Goal: Check status: Check status

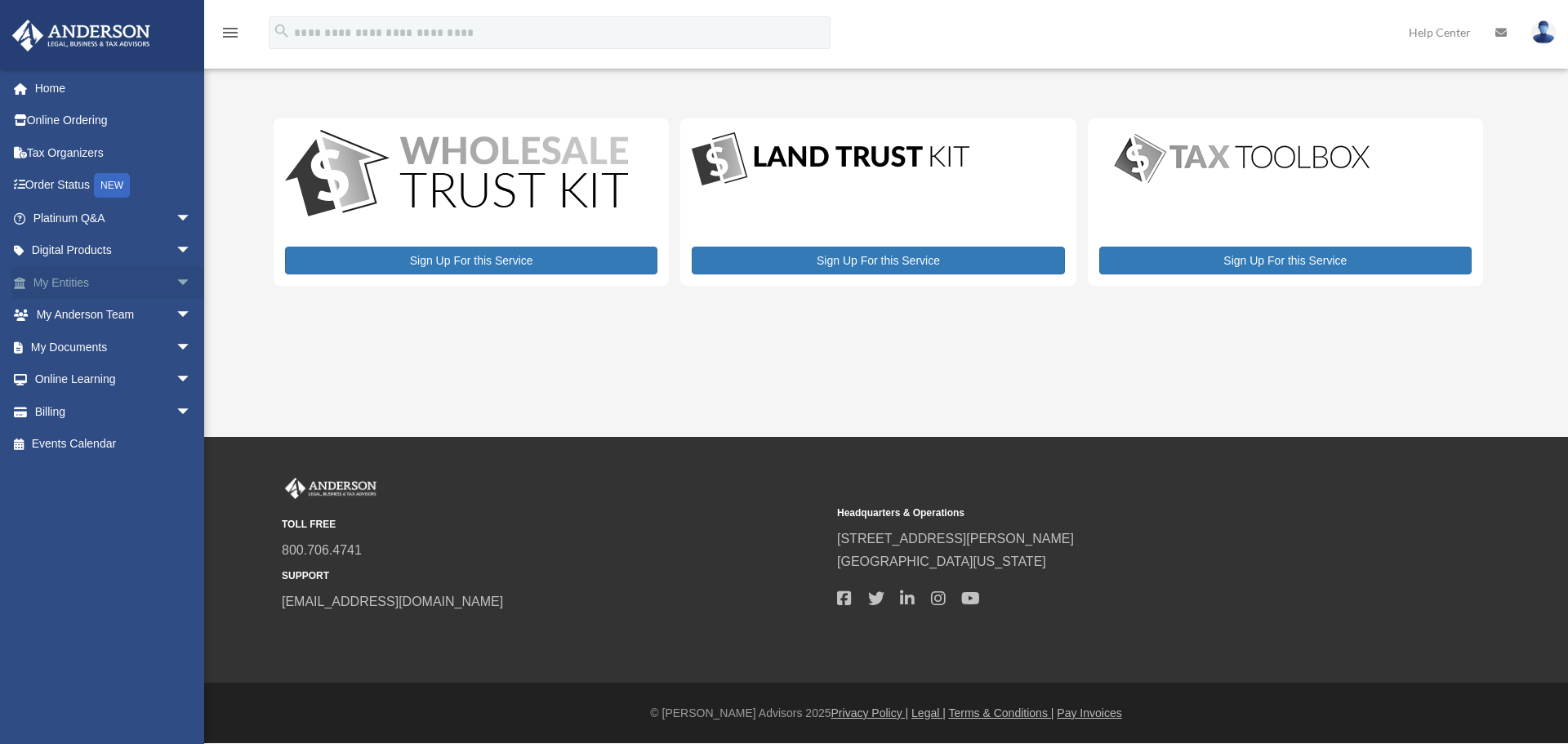
click at [77, 279] on link "My Entities arrow_drop_down" at bounding box center [114, 282] width 205 height 33
click at [176, 281] on span "arrow_drop_down" at bounding box center [192, 283] width 33 height 34
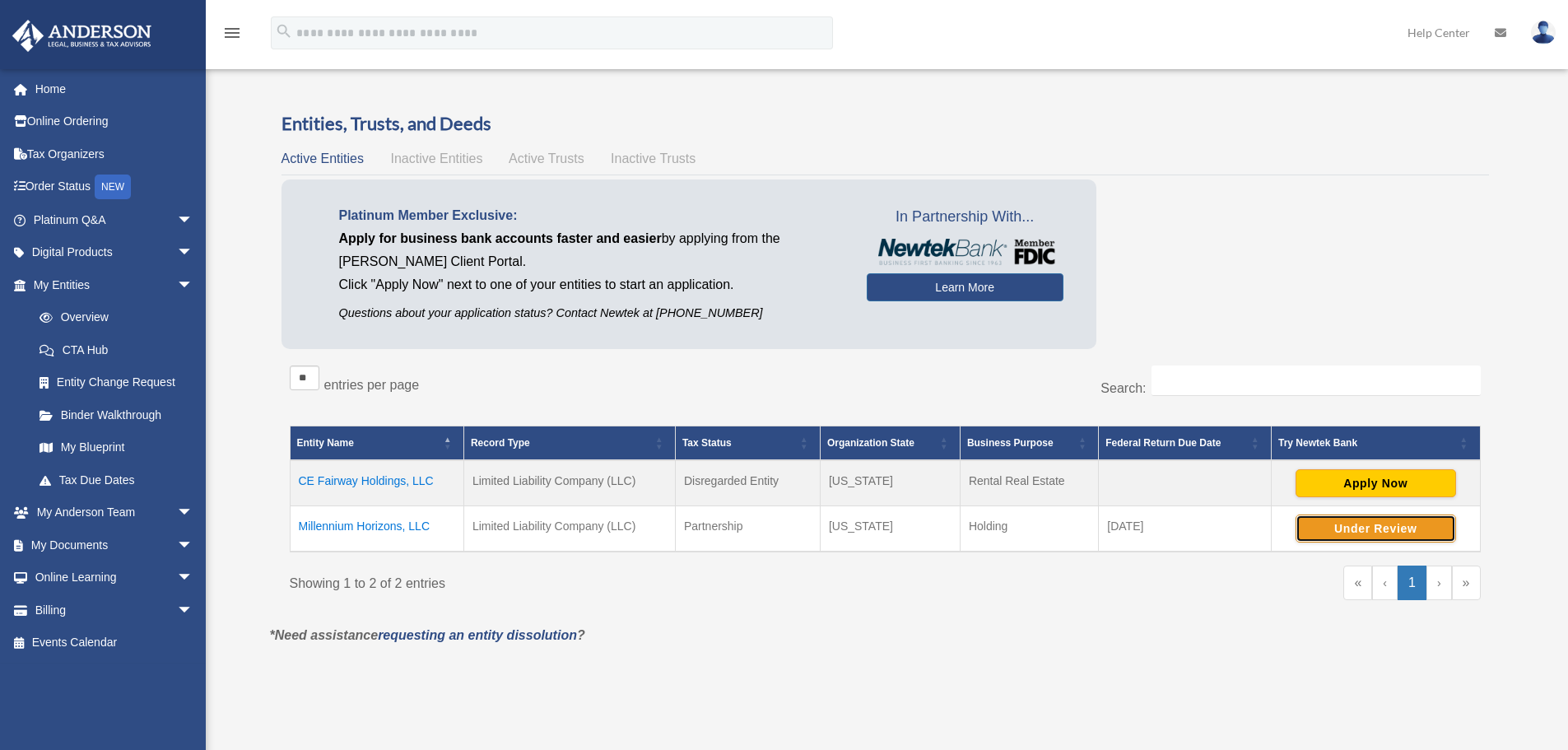
click at [1332, 523] on button "Under Review" at bounding box center [1375, 529] width 160 height 28
